Goal: Task Accomplishment & Management: Manage account settings

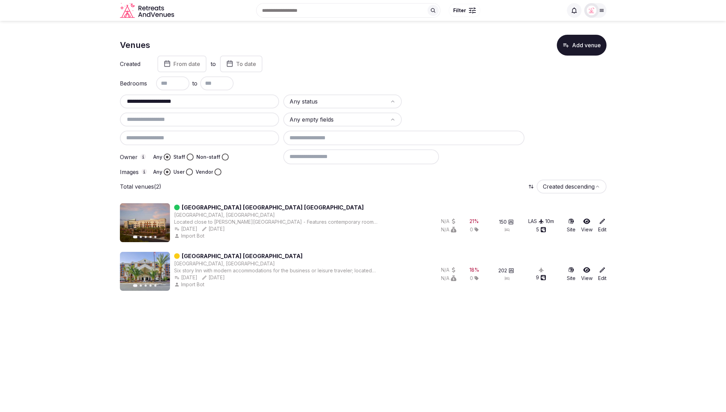
click at [70, 82] on section "**********" at bounding box center [363, 161] width 726 height 281
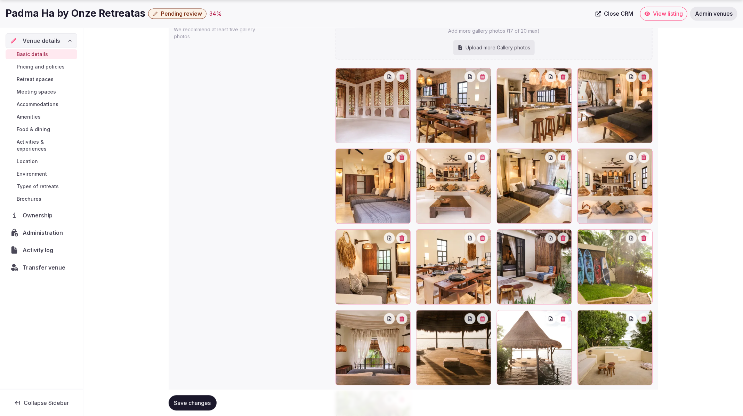
scroll to position [735, 0]
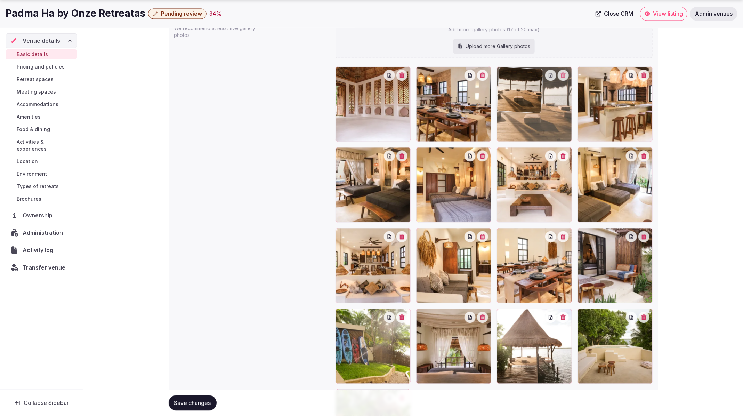
drag, startPoint x: 478, startPoint y: 339, endPoint x: 552, endPoint y: 135, distance: 216.2
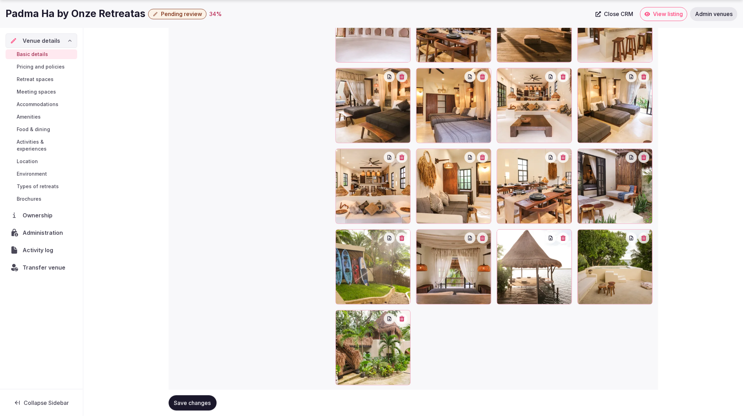
scroll to position [815, 0]
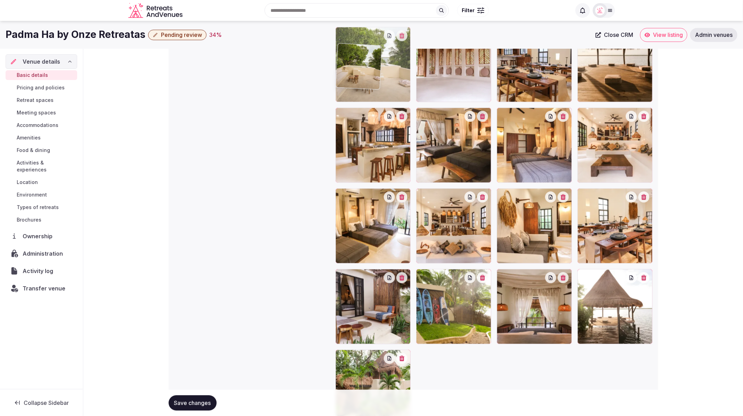
drag, startPoint x: 611, startPoint y: 252, endPoint x: 382, endPoint y: 56, distance: 300.8
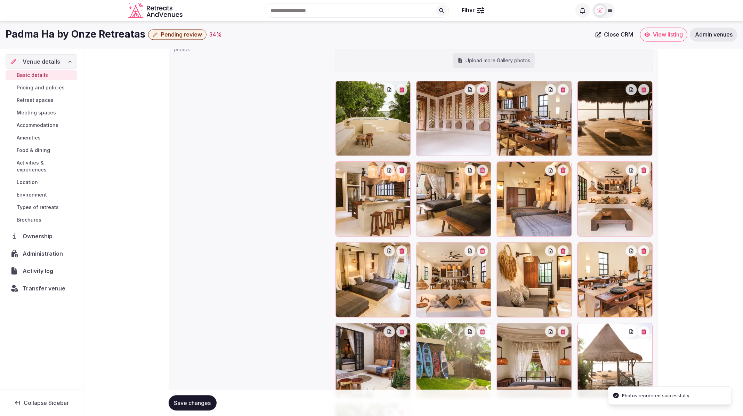
scroll to position [717, 0]
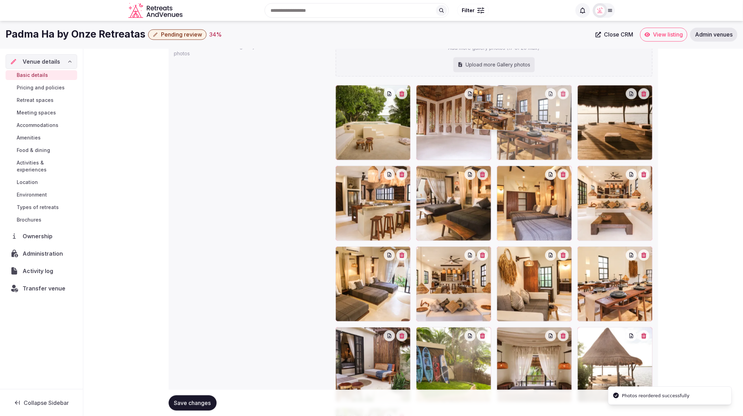
drag, startPoint x: 543, startPoint y: 127, endPoint x: 472, endPoint y: 128, distance: 70.6
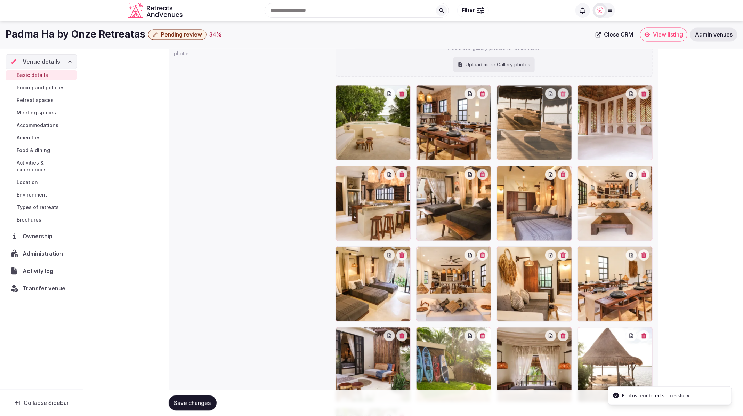
drag, startPoint x: 596, startPoint y: 151, endPoint x: 522, endPoint y: 150, distance: 74.4
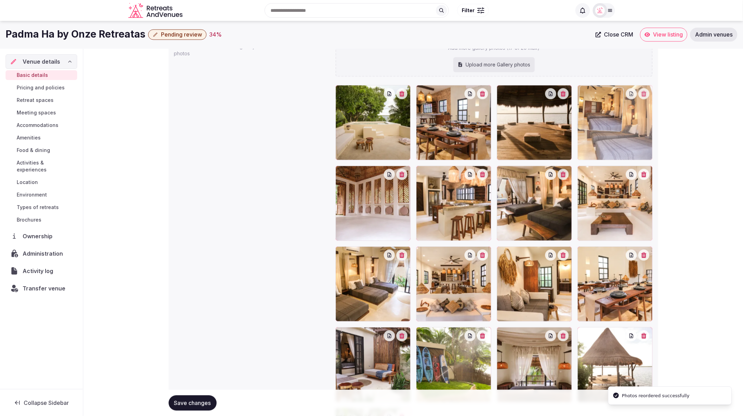
drag, startPoint x: 545, startPoint y: 208, endPoint x: 608, endPoint y: 147, distance: 88.0
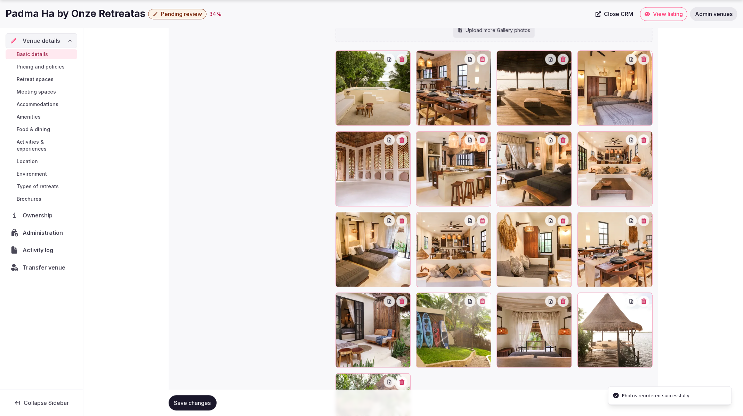
scroll to position [755, 0]
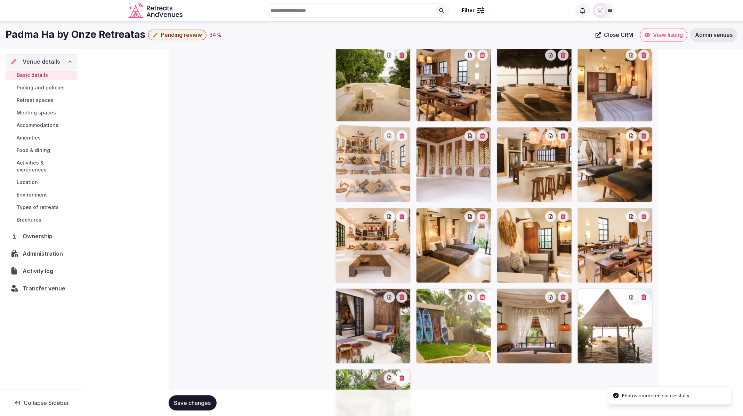
drag, startPoint x: 445, startPoint y: 263, endPoint x: 380, endPoint y: 189, distance: 98.0
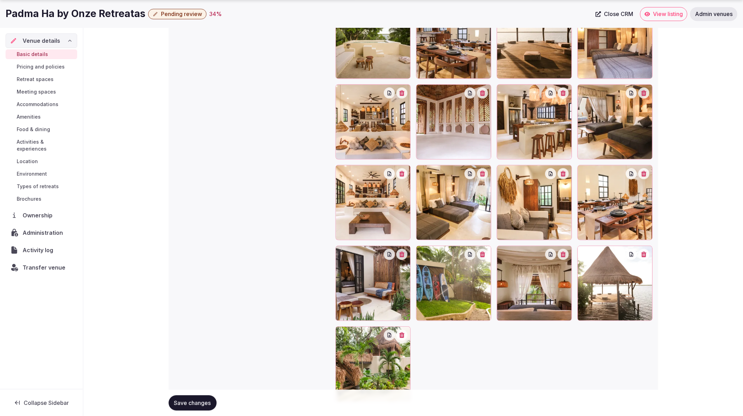
scroll to position [800, 0]
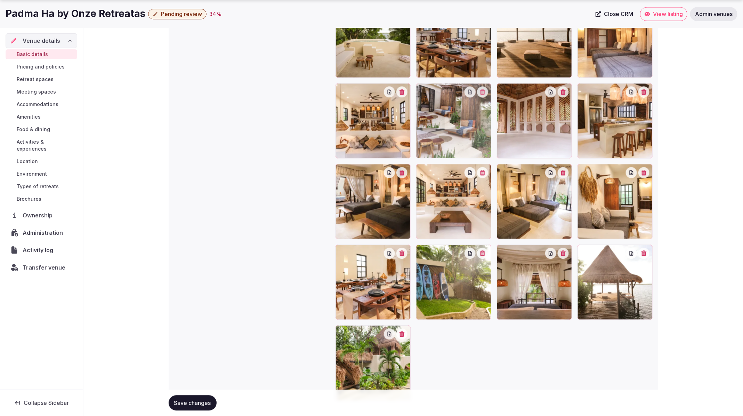
drag, startPoint x: 406, startPoint y: 292, endPoint x: 486, endPoint y: 172, distance: 144.2
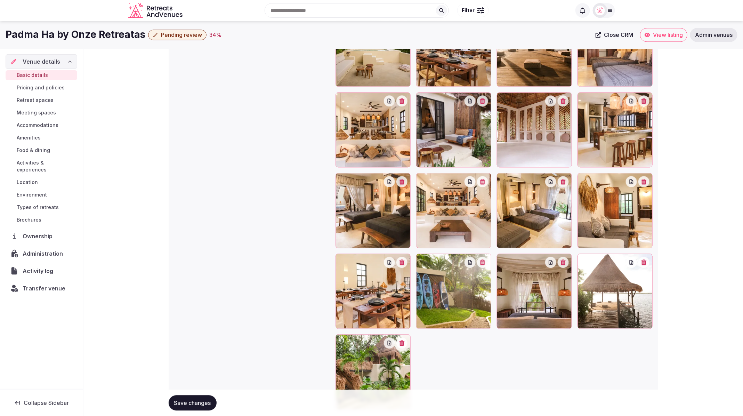
scroll to position [790, 0]
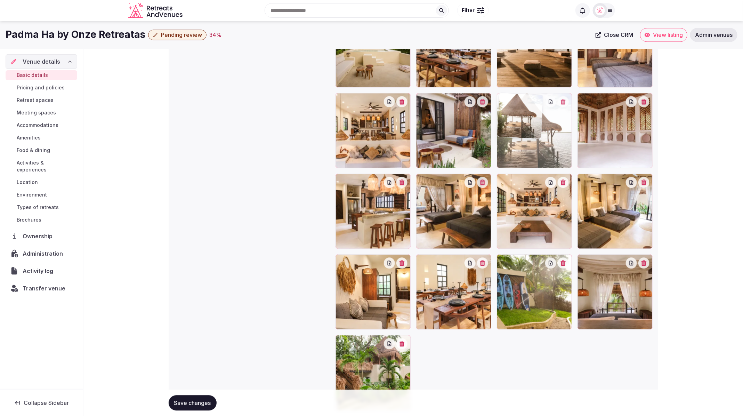
drag, startPoint x: 583, startPoint y: 257, endPoint x: 522, endPoint y: 129, distance: 141.6
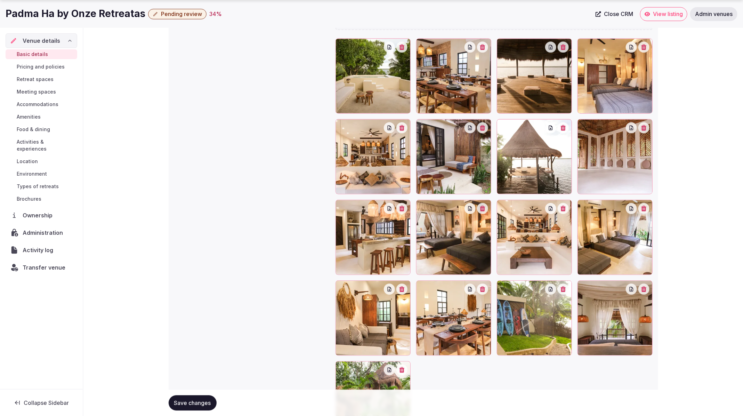
scroll to position [765, 0]
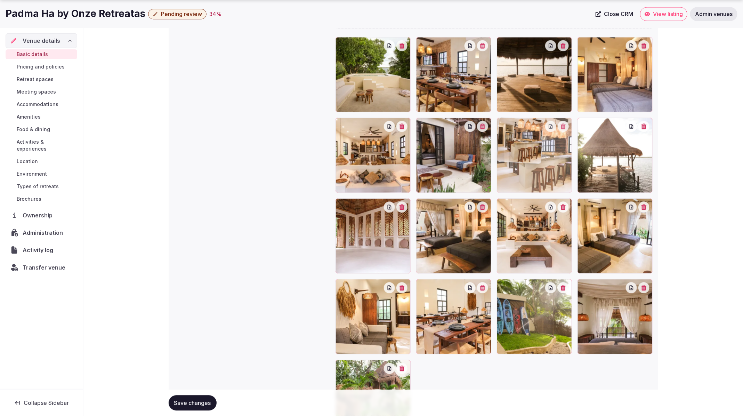
drag, startPoint x: 371, startPoint y: 244, endPoint x: 560, endPoint y: 178, distance: 200.9
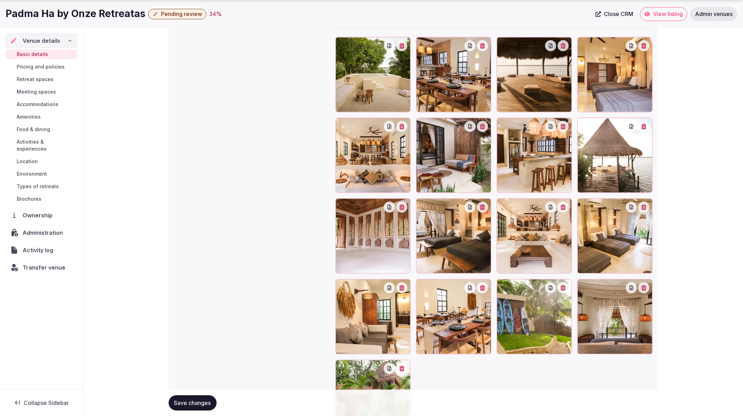
scroll to position [767, 0]
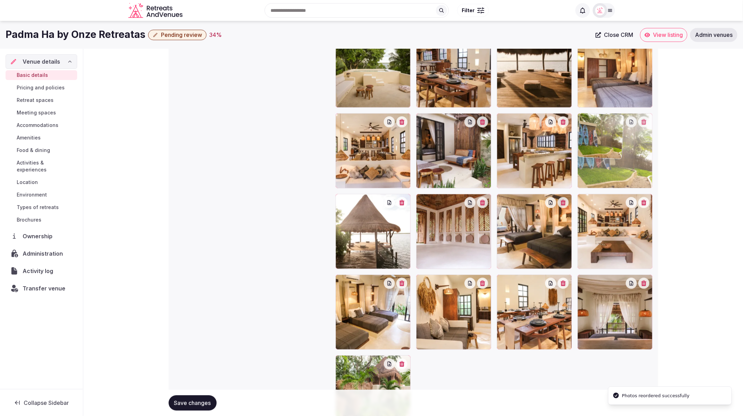
drag, startPoint x: 524, startPoint y: 308, endPoint x: 601, endPoint y: 180, distance: 148.9
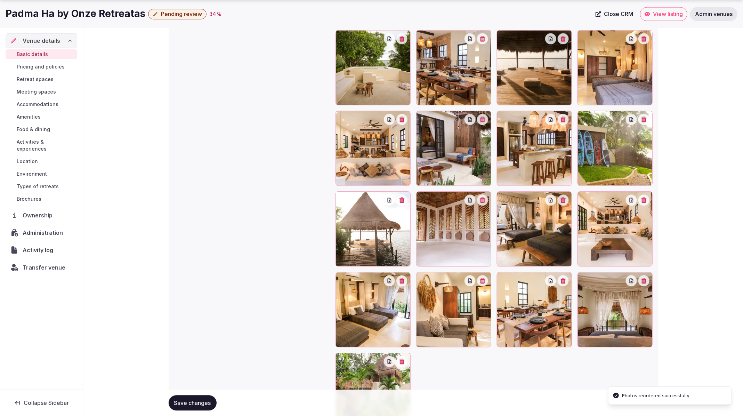
scroll to position [773, 0]
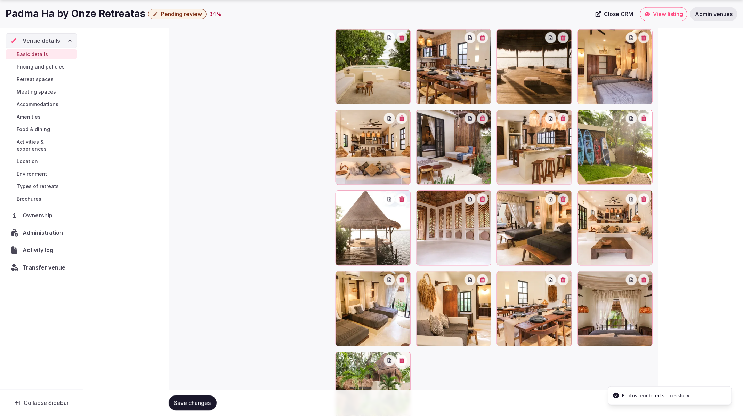
click at [184, 405] on span "Save changes" at bounding box center [192, 402] width 37 height 7
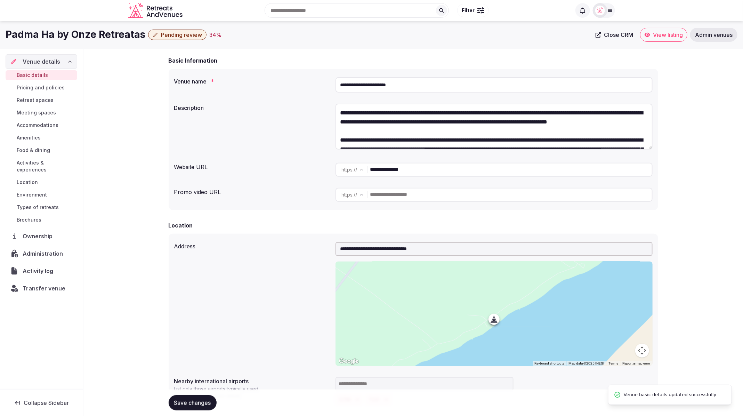
scroll to position [0, 0]
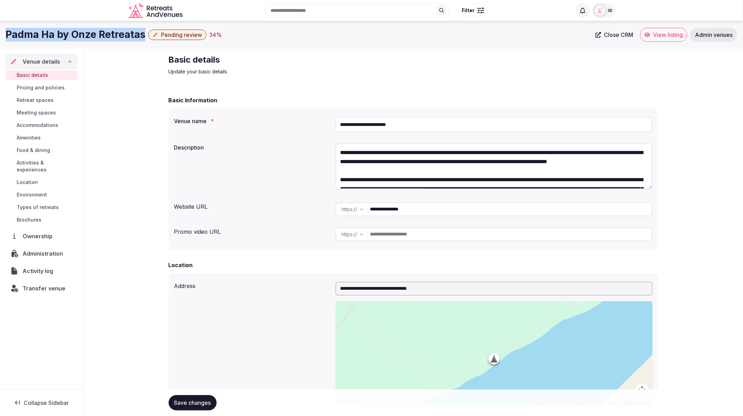
drag, startPoint x: 5, startPoint y: 35, endPoint x: 142, endPoint y: 33, distance: 137.0
click at [142, 33] on div "Padma Ha by Onze Retreatas Pending review 34 % Close CRM View listing Admin ven…" at bounding box center [371, 35] width 743 height 14
copy h1 "Padma Ha by Onze Retreatas"
drag, startPoint x: 390, startPoint y: 123, endPoint x: 338, endPoint y: 124, distance: 52.5
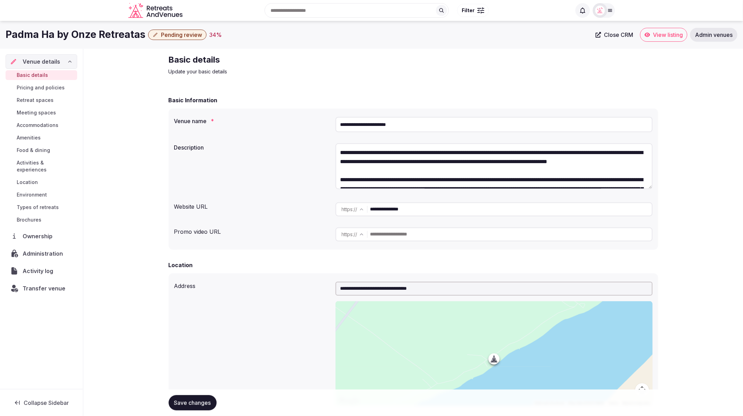
click at [338, 124] on input "**********" at bounding box center [493, 124] width 317 height 15
drag, startPoint x: 456, startPoint y: 208, endPoint x: 378, endPoint y: 205, distance: 77.9
click at [376, 204] on input "**********" at bounding box center [511, 209] width 282 height 14
click at [405, 125] on input "**********" at bounding box center [493, 124] width 317 height 15
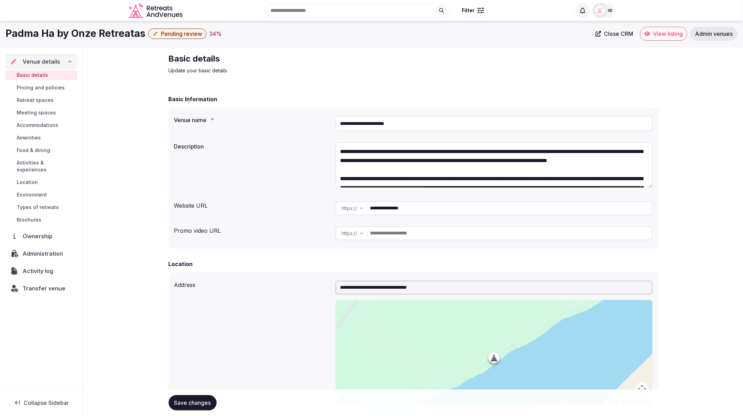
type input "**********"
click at [430, 209] on input "**********" at bounding box center [511, 208] width 282 height 14
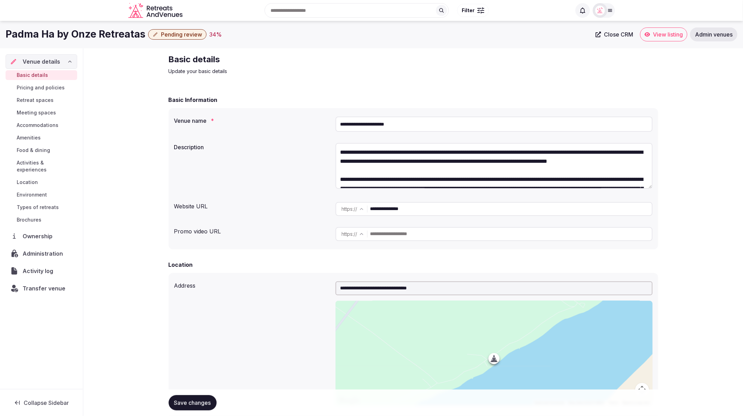
drag, startPoint x: 399, startPoint y: 208, endPoint x: 361, endPoint y: 206, distance: 38.3
click at [361, 206] on div "**********" at bounding box center [493, 209] width 317 height 14
click at [218, 151] on div "Description" at bounding box center [413, 167] width 478 height 54
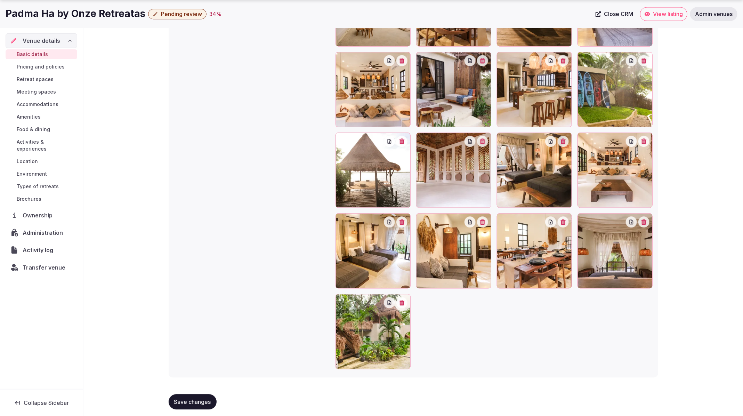
scroll to position [835, 0]
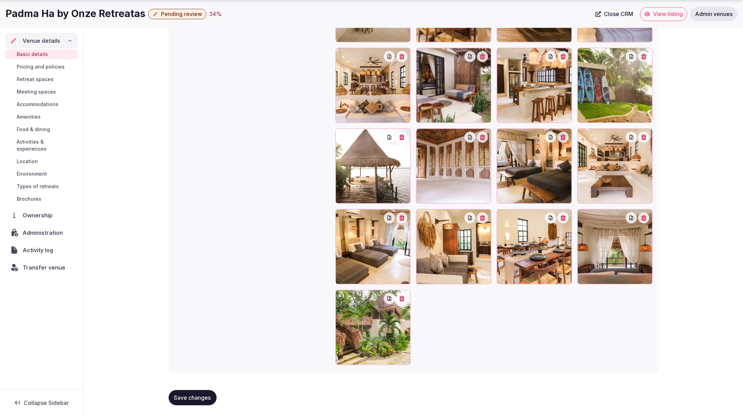
click at [190, 395] on span "Save changes" at bounding box center [192, 397] width 37 height 7
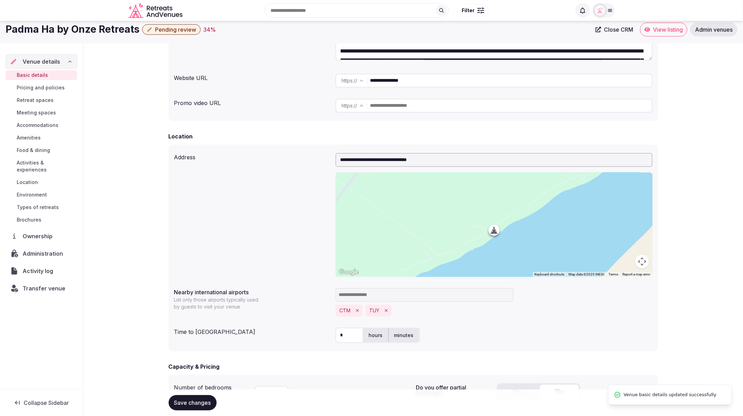
scroll to position [0, 0]
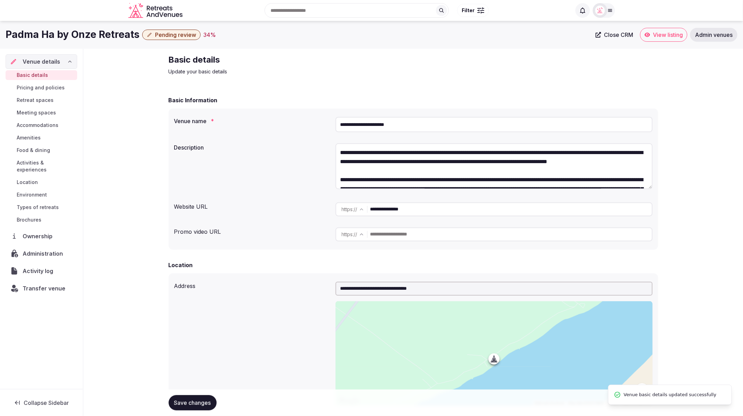
drag, startPoint x: 413, startPoint y: 125, endPoint x: 327, endPoint y: 126, distance: 85.9
click at [327, 126] on div "**********" at bounding box center [413, 124] width 478 height 21
click at [204, 36] on div "34 %" at bounding box center [209, 35] width 13 height 8
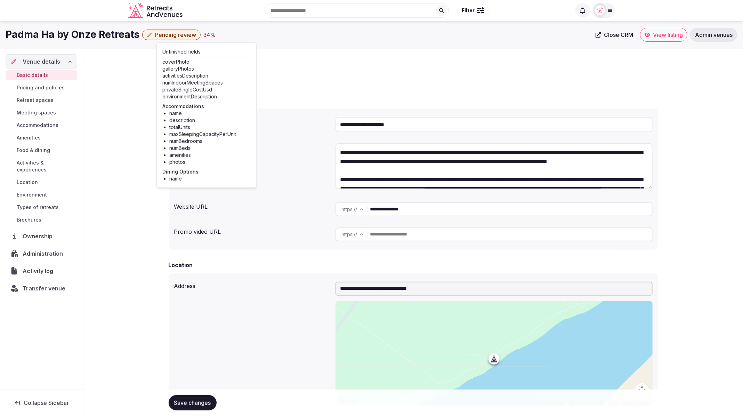
click at [412, 69] on div "Basic details Update your basic details" at bounding box center [413, 64] width 489 height 21
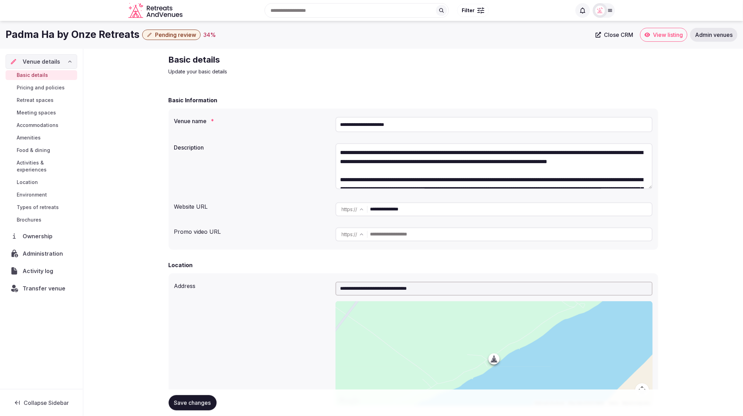
click at [41, 109] on span "Meeting spaces" at bounding box center [36, 112] width 39 height 7
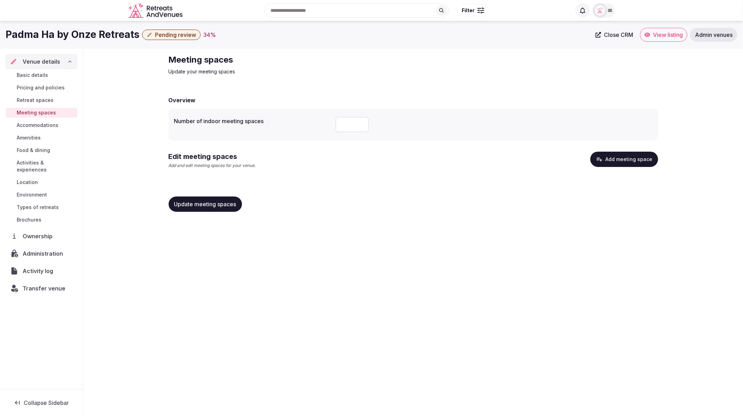
click at [32, 72] on span "Basic details" at bounding box center [32, 75] width 31 height 7
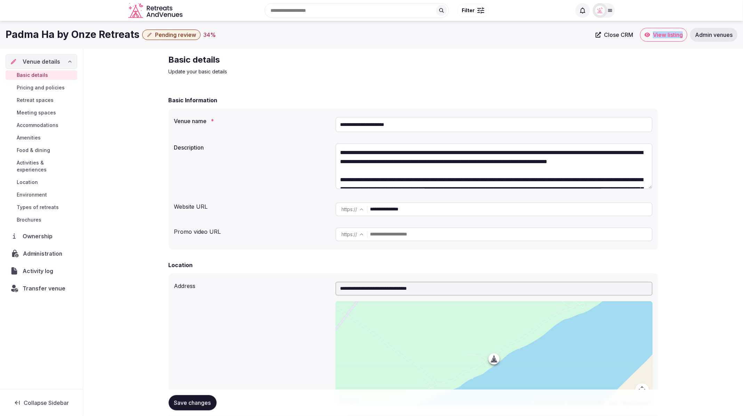
click at [49, 249] on span "Administration" at bounding box center [44, 253] width 42 height 8
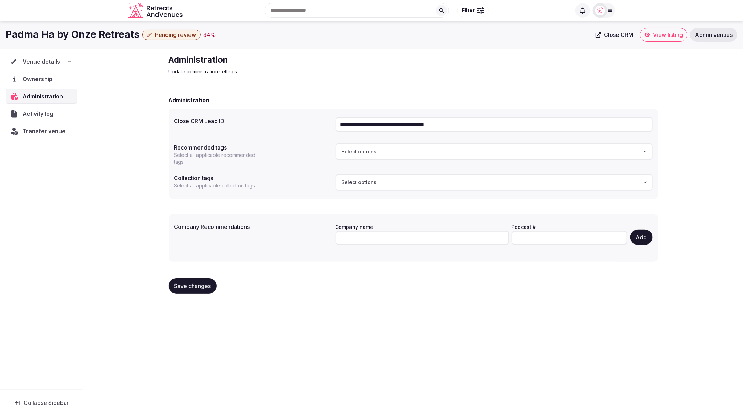
drag, startPoint x: 395, startPoint y: 128, endPoint x: 338, endPoint y: 128, distance: 57.0
click at [338, 128] on input "**********" at bounding box center [493, 124] width 317 height 15
drag, startPoint x: 501, startPoint y: 124, endPoint x: 319, endPoint y: 123, distance: 181.8
click at [319, 123] on div "**********" at bounding box center [413, 124] width 478 height 21
click at [39, 130] on span "Transfer venue" at bounding box center [44, 131] width 43 height 8
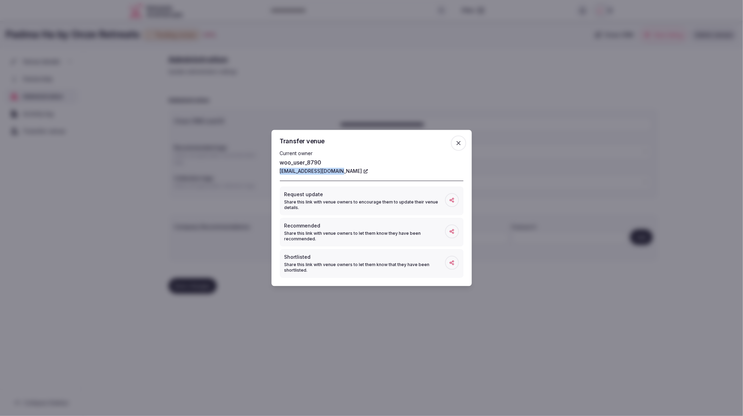
drag, startPoint x: 277, startPoint y: 171, endPoint x: 339, endPoint y: 171, distance: 62.2
click at [339, 171] on div "Transfer venue Current owner woo_user_8790 admin@onzeretreats.com Request updat…" at bounding box center [371, 208] width 200 height 156
copy link "admin@onzeretreats.com"
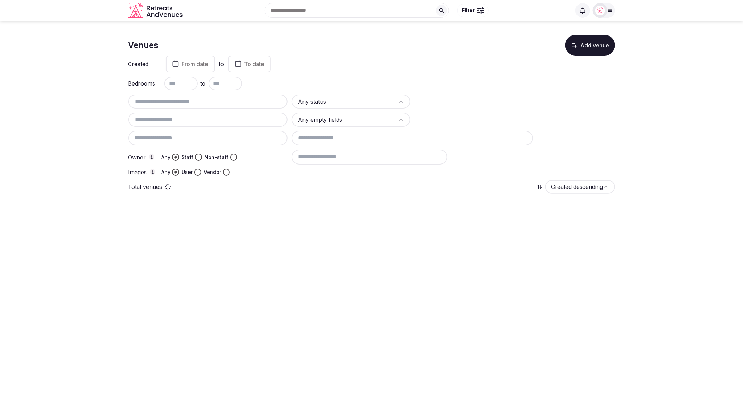
click at [601, 14] on img at bounding box center [600, 11] width 10 height 10
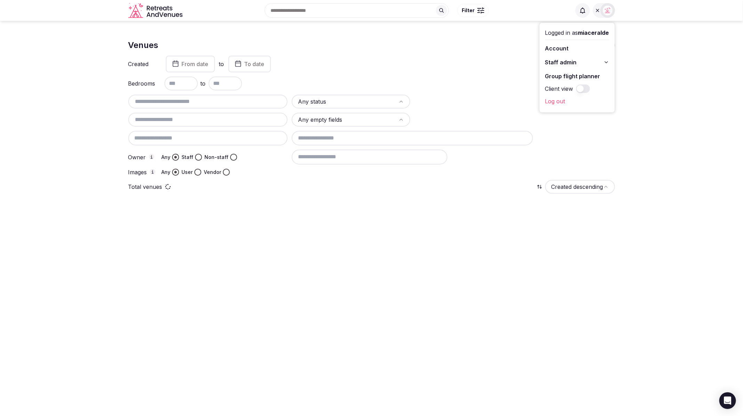
click at [599, 64] on button "Staff admin" at bounding box center [577, 62] width 64 height 11
click at [561, 76] on link "Dashboard" at bounding box center [577, 74] width 64 height 11
